Goal: Navigation & Orientation: Find specific page/section

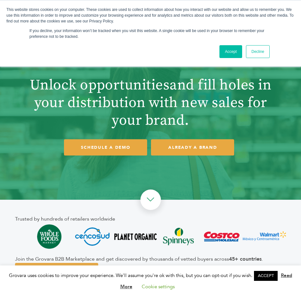
click at [255, 51] on link "Decline" at bounding box center [258, 51] width 24 height 13
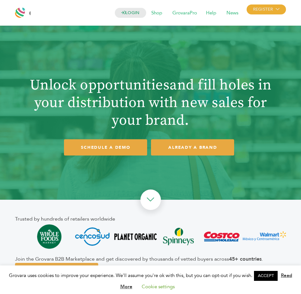
click at [19, 16] on div at bounding box center [22, 12] width 15 height 15
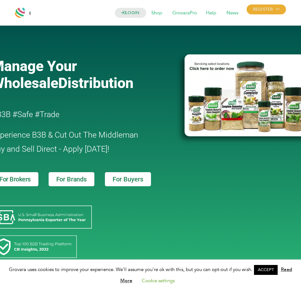
click at [30, 15] on div at bounding box center [22, 12] width 15 height 15
click at [157, 13] on span "Shop" at bounding box center [157, 13] width 20 height 12
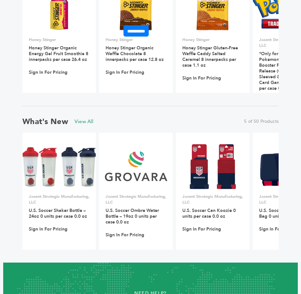
scroll to position [468, 0]
